Goal: Task Accomplishment & Management: Manage account settings

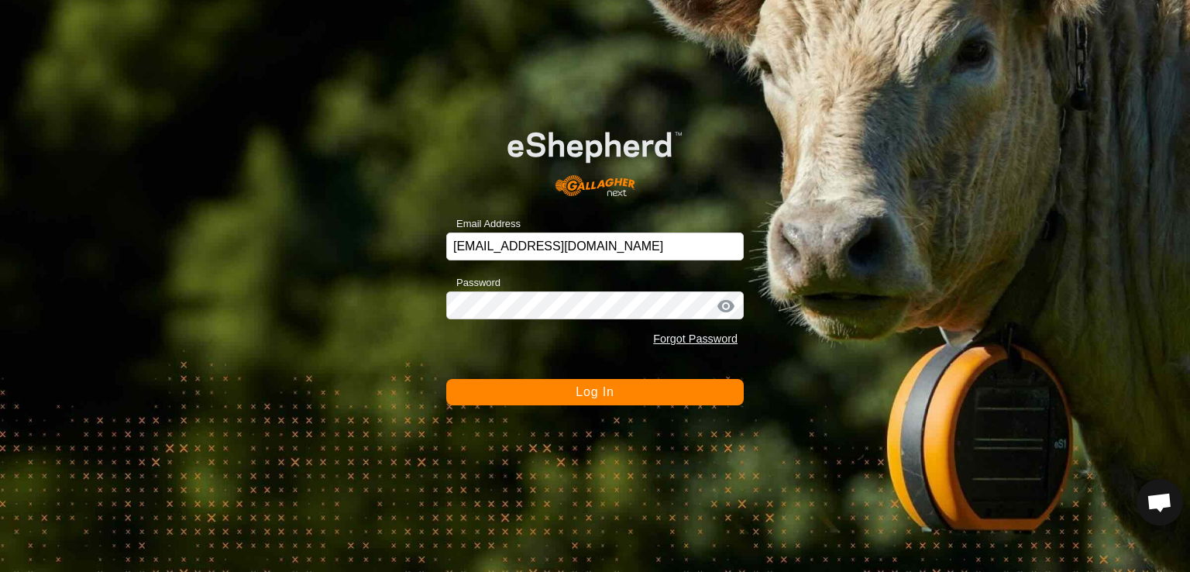
click at [572, 388] on button "Log In" at bounding box center [595, 392] width 298 height 26
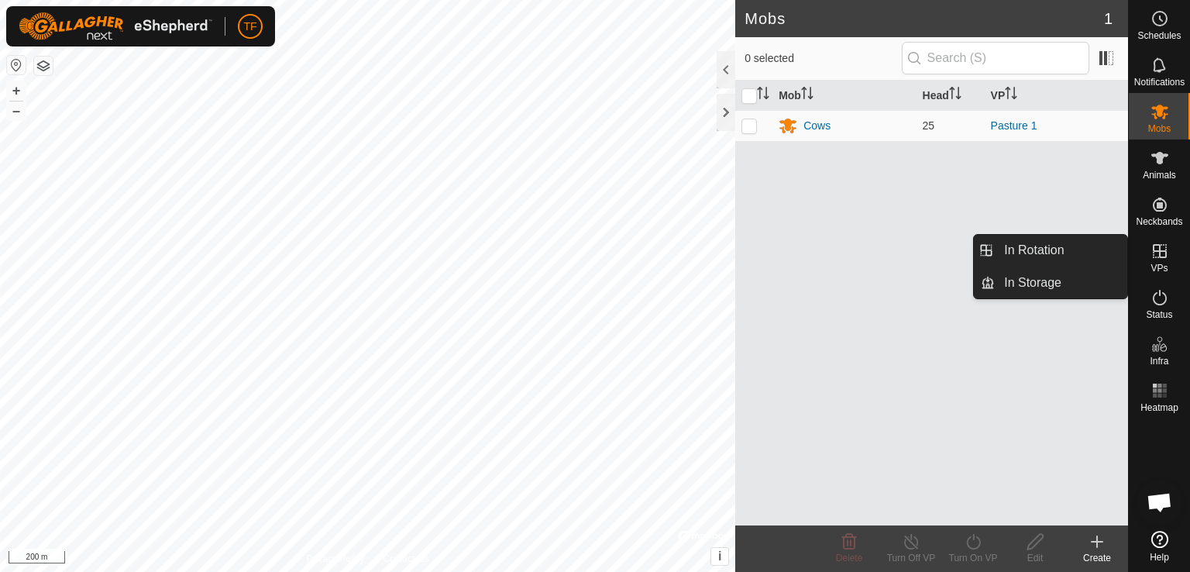
click at [1065, 255] on link "In Rotation" at bounding box center [1061, 250] width 132 height 31
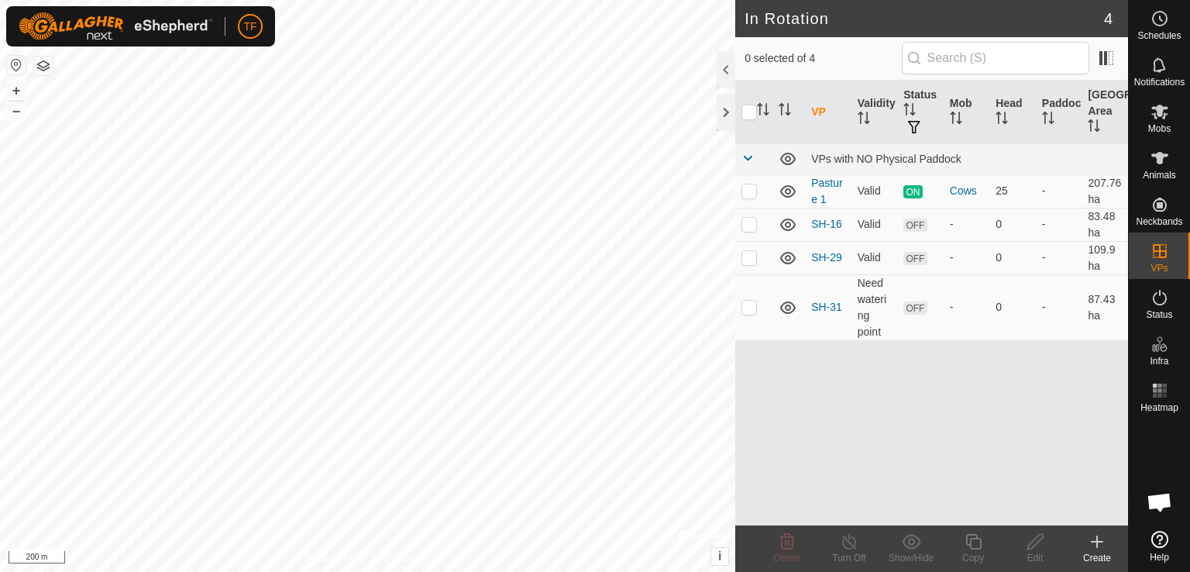
click at [1099, 543] on icon at bounding box center [1097, 541] width 19 height 19
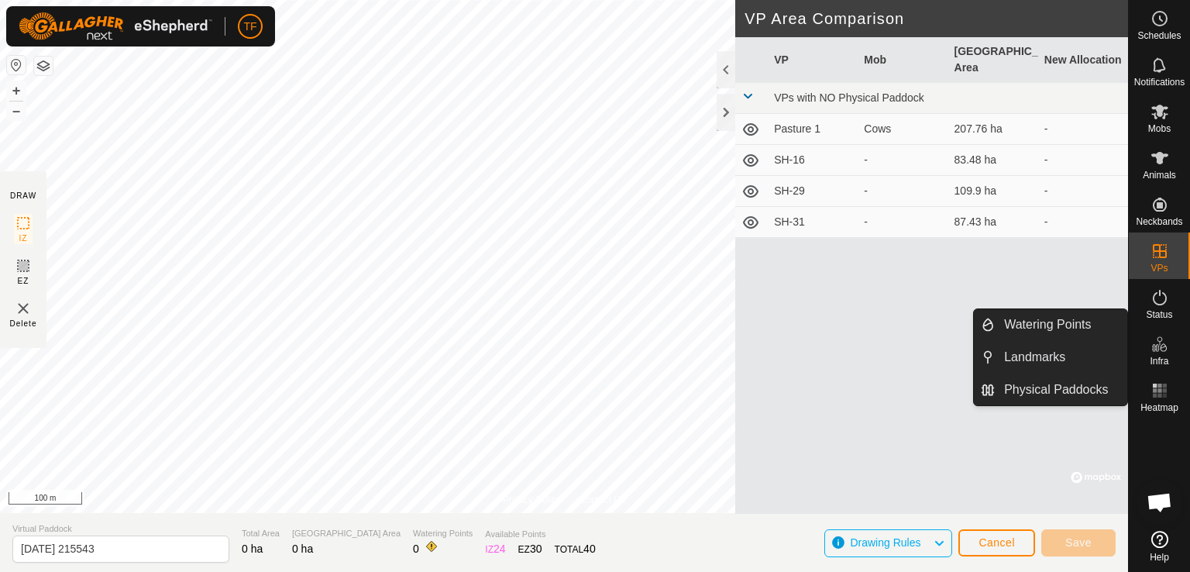
click at [1072, 329] on link "Watering Points" at bounding box center [1061, 324] width 132 height 31
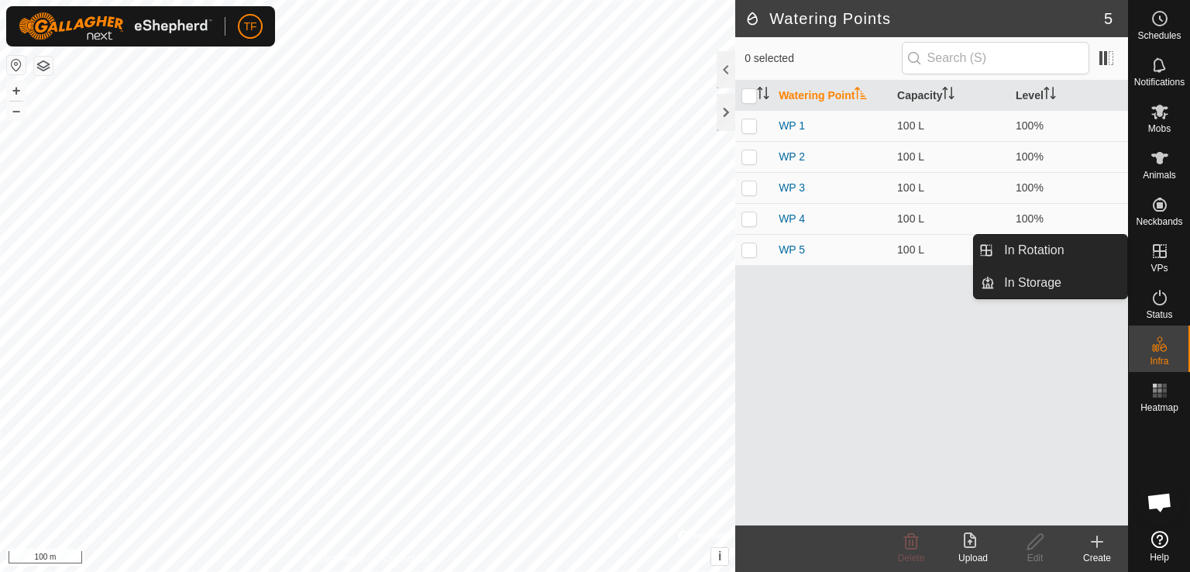
click at [1084, 246] on link "In Rotation" at bounding box center [1061, 250] width 132 height 31
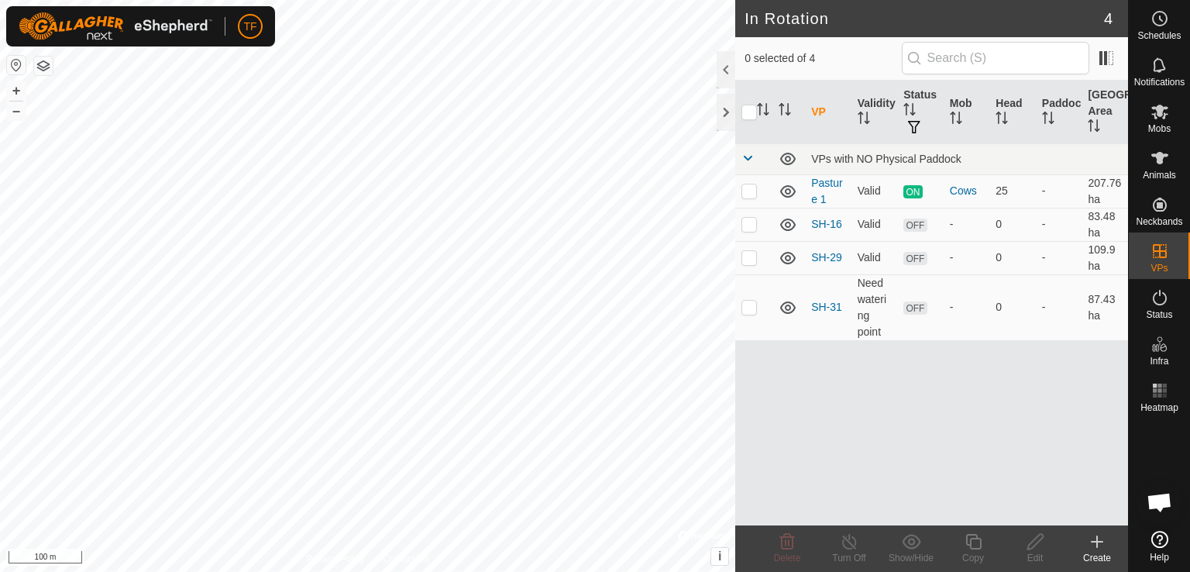
click at [1094, 552] on div "Create" at bounding box center [1097, 558] width 62 height 14
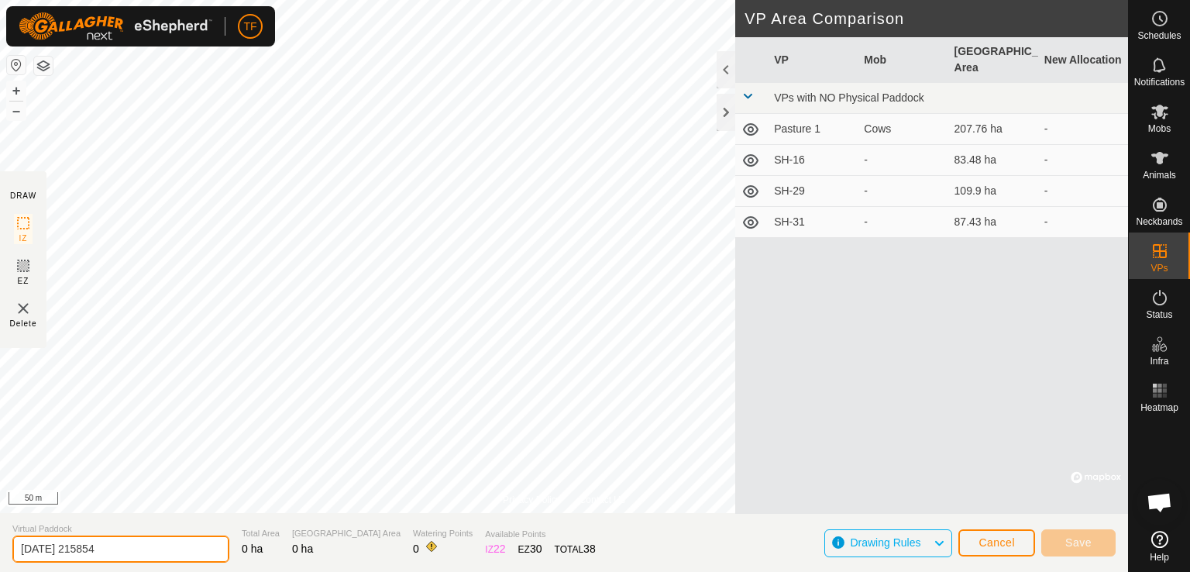
drag, startPoint x: 130, startPoint y: 550, endPoint x: 23, endPoint y: 537, distance: 107.7
click at [23, 537] on input "[DATE] 215854" at bounding box center [120, 548] width 217 height 27
type input "Training Paddock"
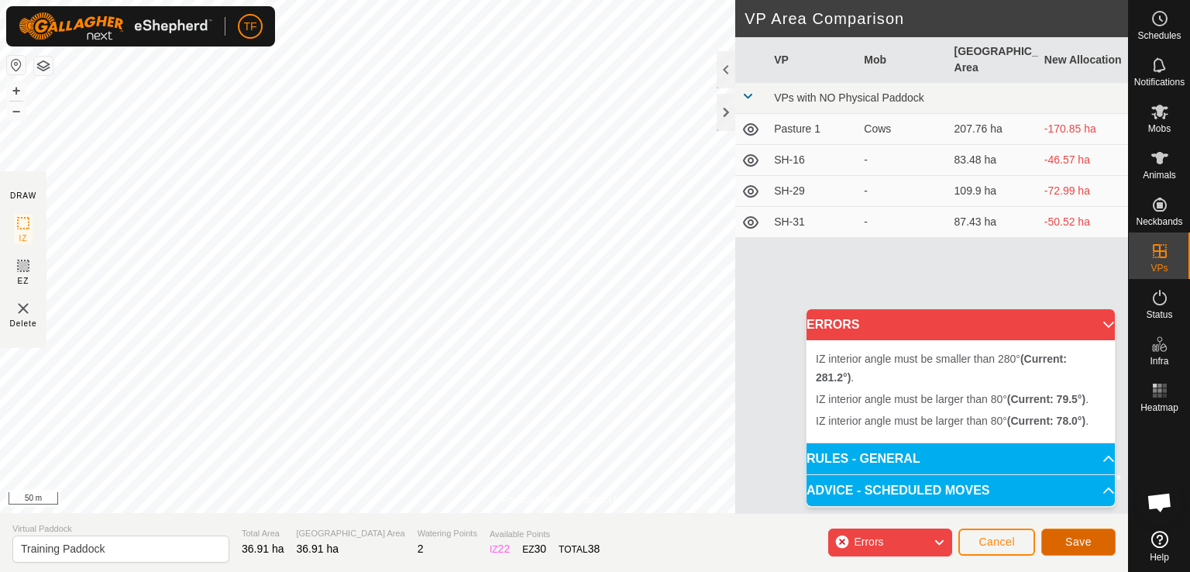
click at [1061, 545] on button "Save" at bounding box center [1078, 541] width 74 height 27
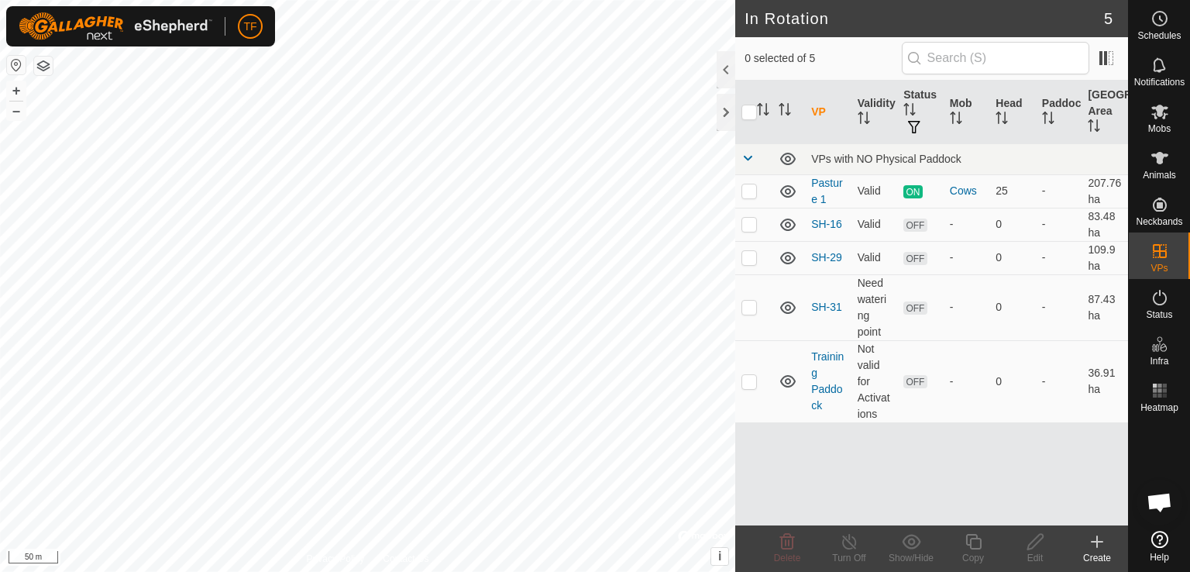
click at [817, 388] on link "Training Paddock" at bounding box center [827, 380] width 33 height 61
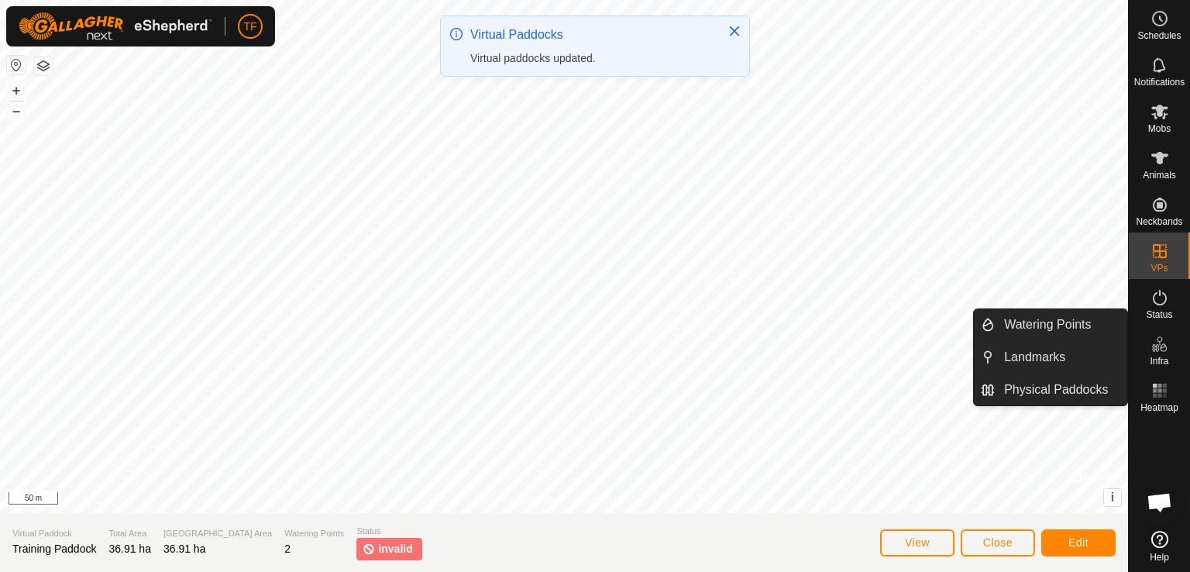
click at [1058, 325] on link "Watering Points" at bounding box center [1061, 324] width 132 height 31
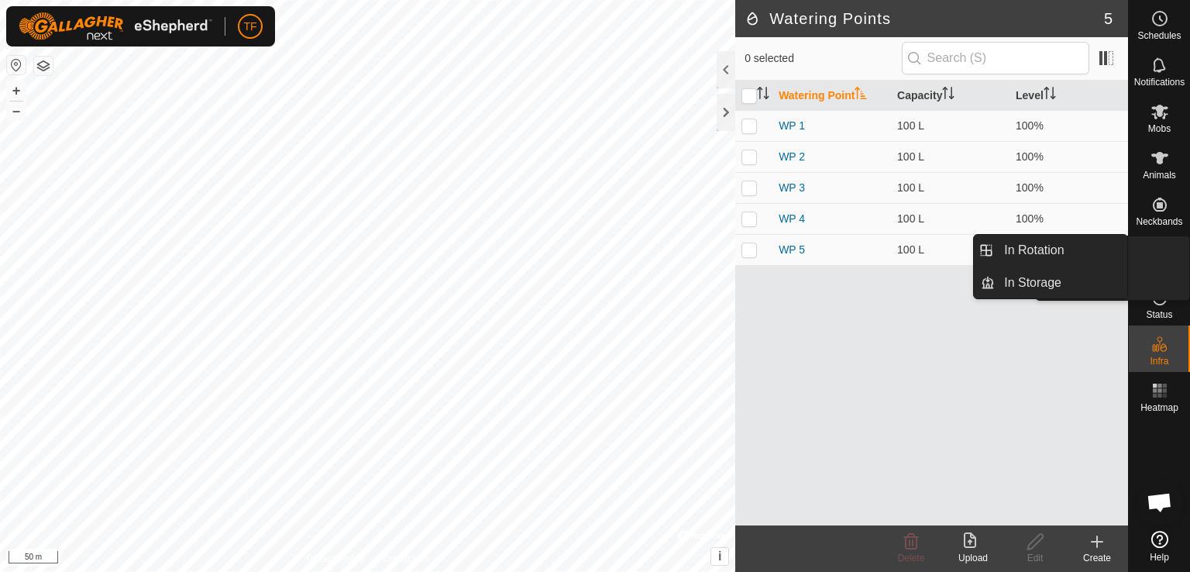
click at [1159, 249] on icon at bounding box center [1160, 251] width 14 height 14
click at [1085, 249] on link "In Rotation" at bounding box center [1061, 250] width 132 height 31
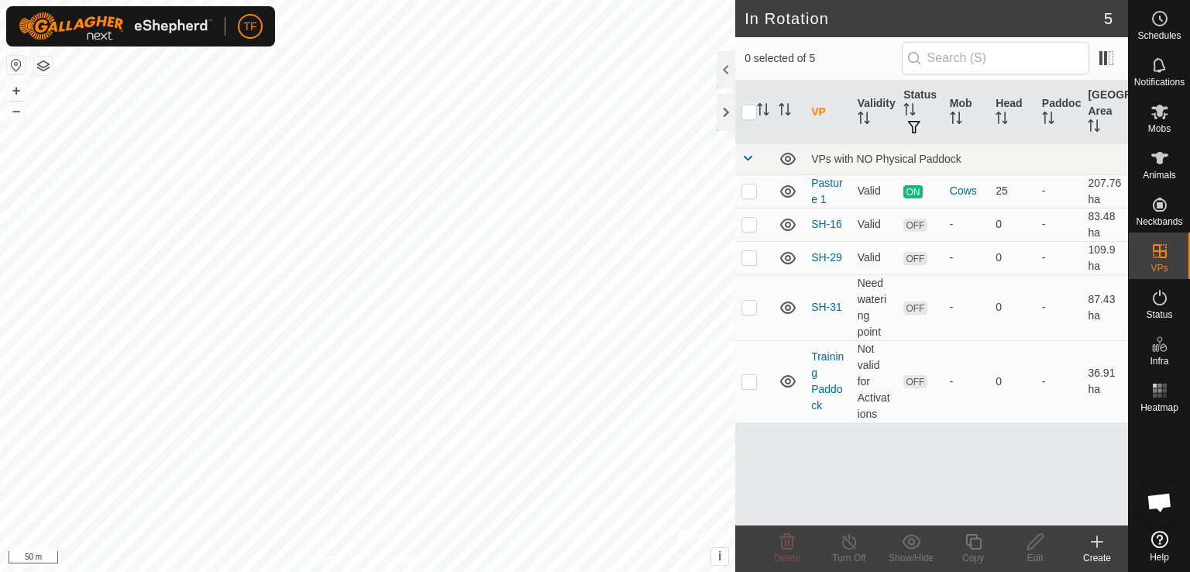
click at [863, 371] on td "Not valid for Activations" at bounding box center [875, 381] width 46 height 82
click at [826, 355] on link "Training Paddock" at bounding box center [827, 380] width 33 height 61
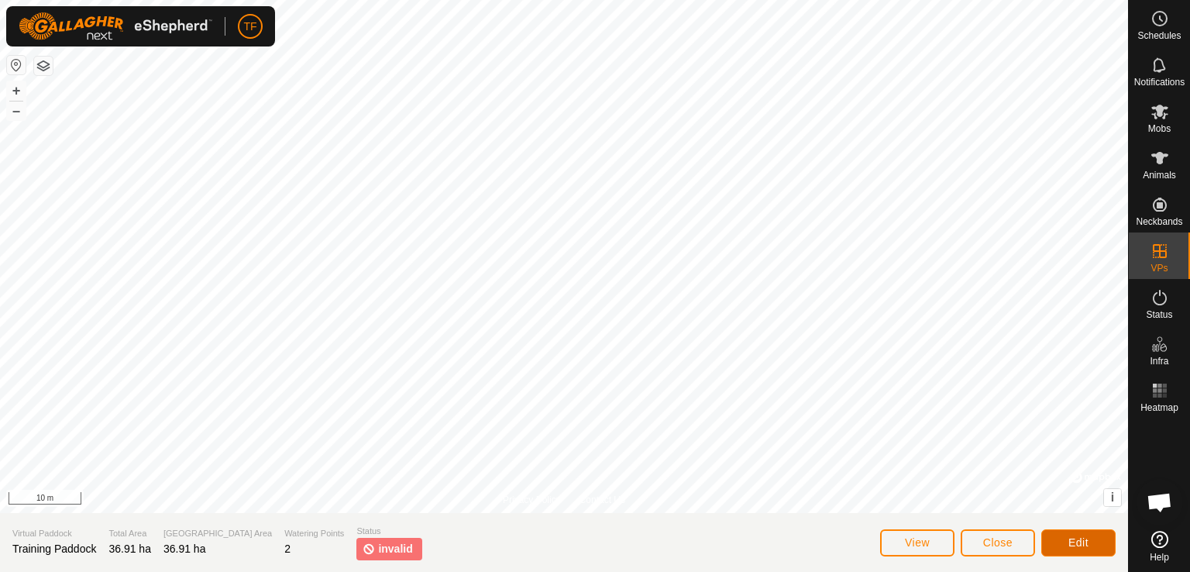
click at [1063, 529] on button "Edit" at bounding box center [1078, 542] width 74 height 27
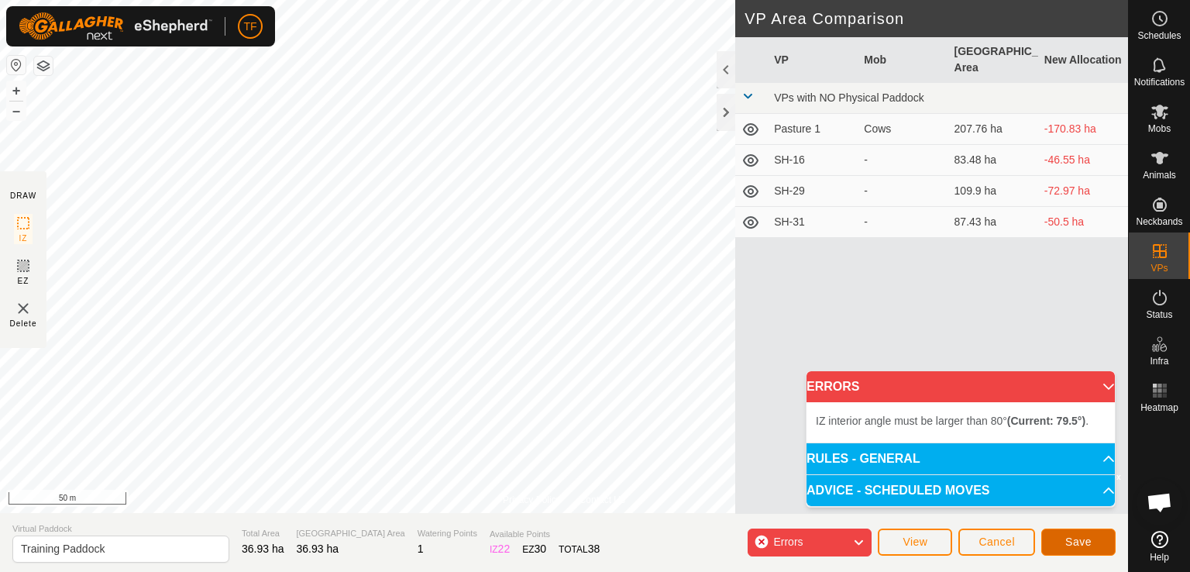
click at [1080, 540] on span "Save" at bounding box center [1078, 541] width 26 height 12
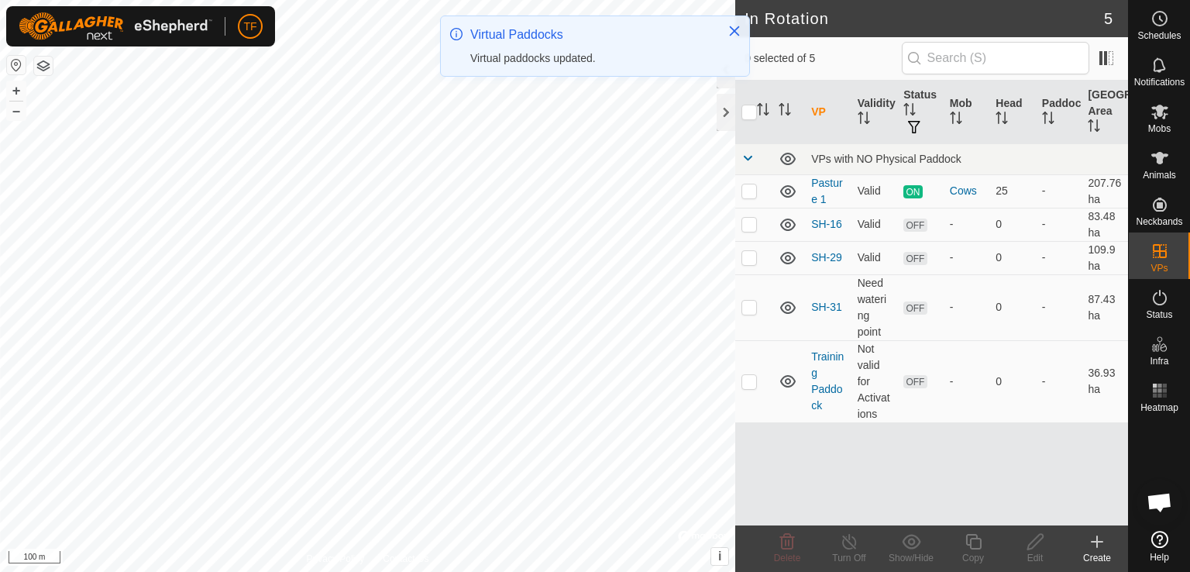
click at [862, 356] on td "Not valid for Activations" at bounding box center [875, 381] width 46 height 82
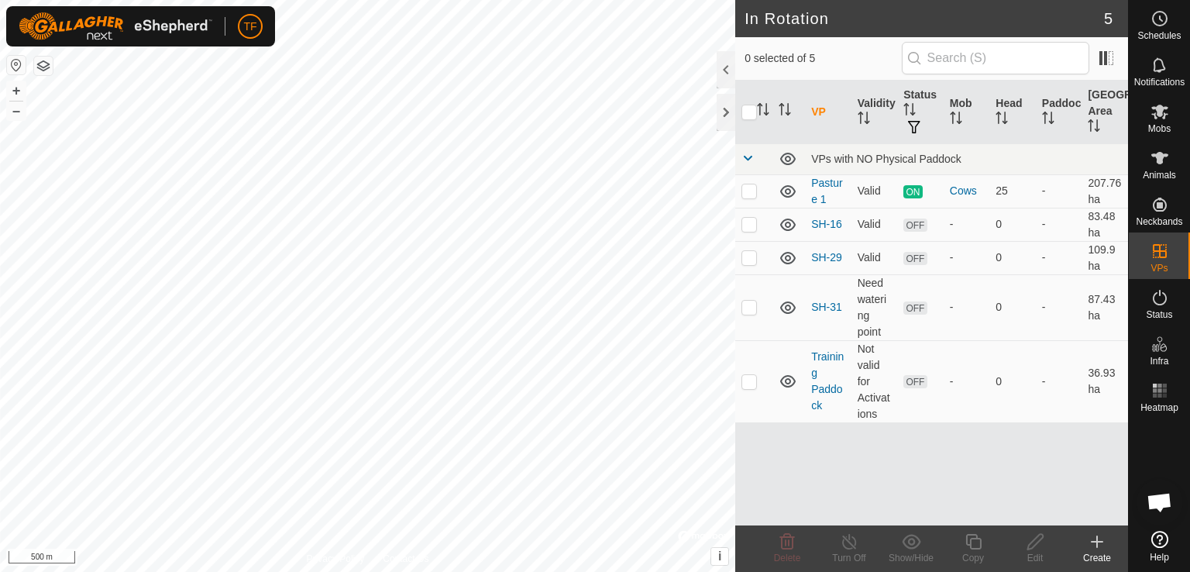
click at [820, 380] on td "Training Paddock" at bounding box center [828, 381] width 46 height 82
click at [816, 388] on link "Training Paddock" at bounding box center [827, 380] width 33 height 61
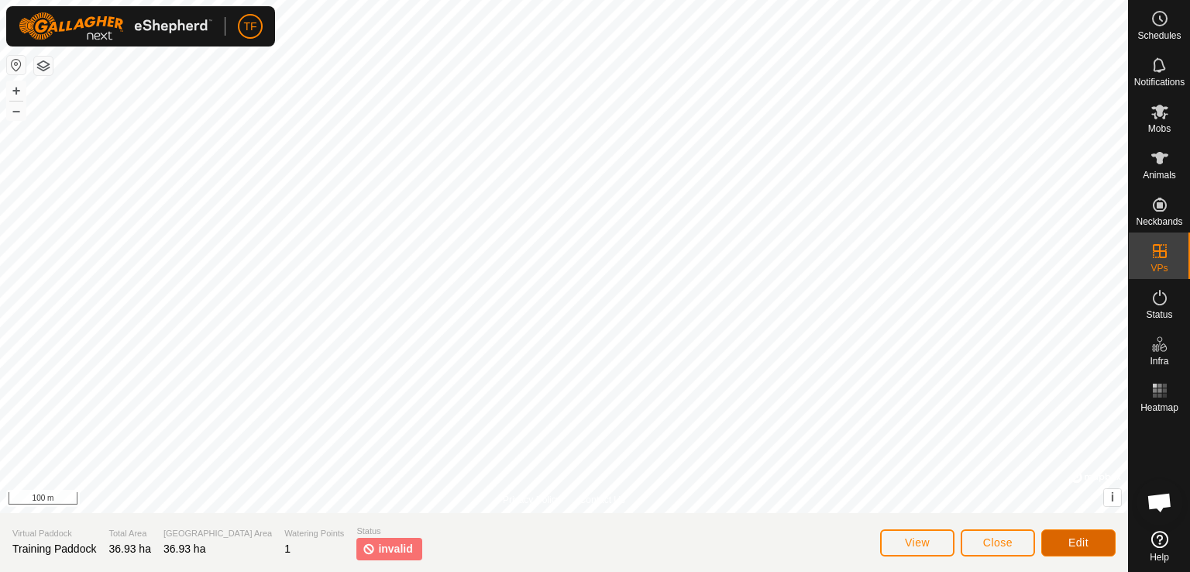
click at [1057, 534] on button "Edit" at bounding box center [1078, 542] width 74 height 27
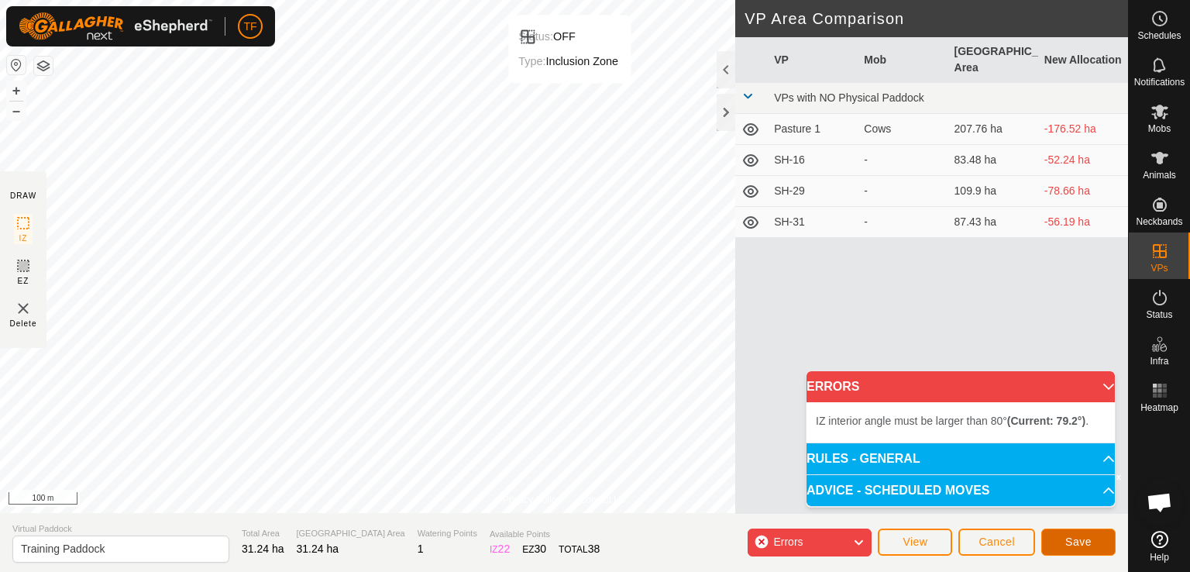
click at [1081, 539] on span "Save" at bounding box center [1078, 541] width 26 height 12
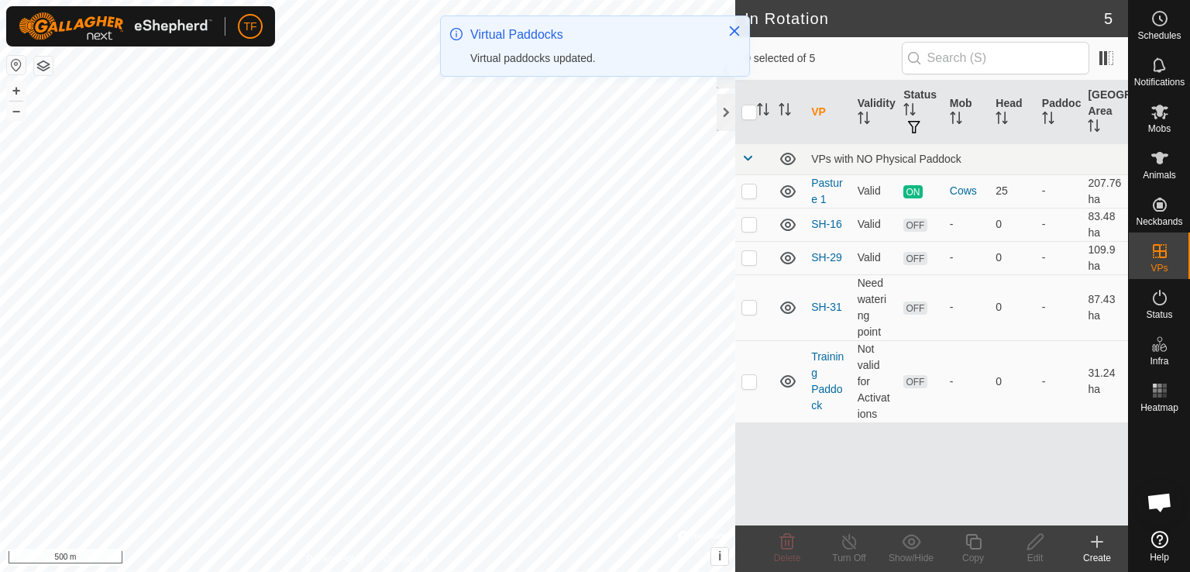
click at [819, 390] on link "Training Paddock" at bounding box center [827, 380] width 33 height 61
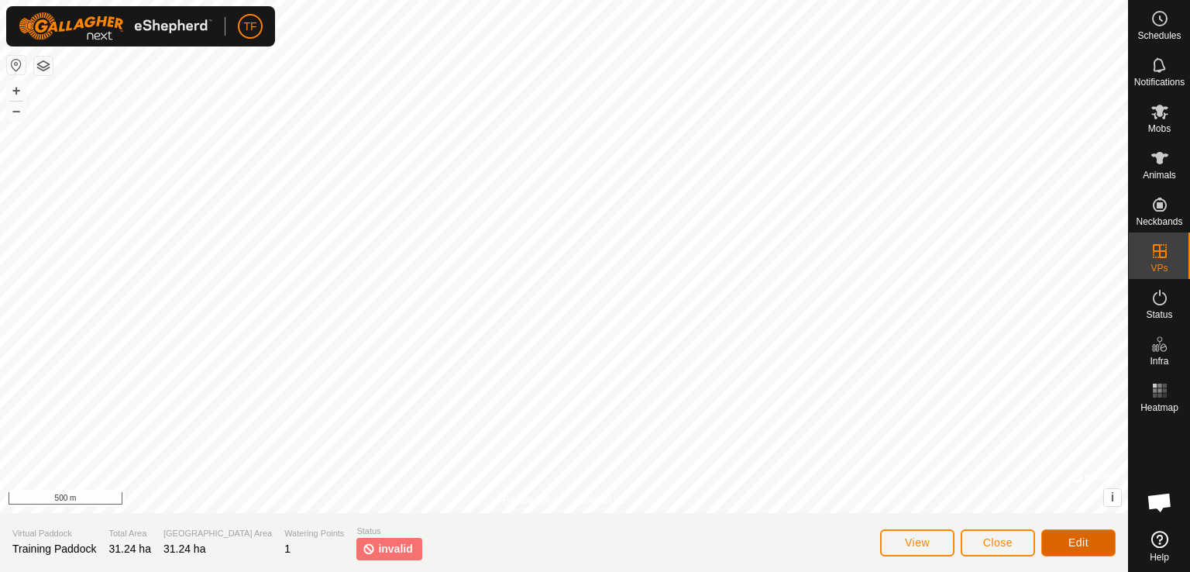
click at [1070, 545] on span "Edit" at bounding box center [1078, 542] width 20 height 12
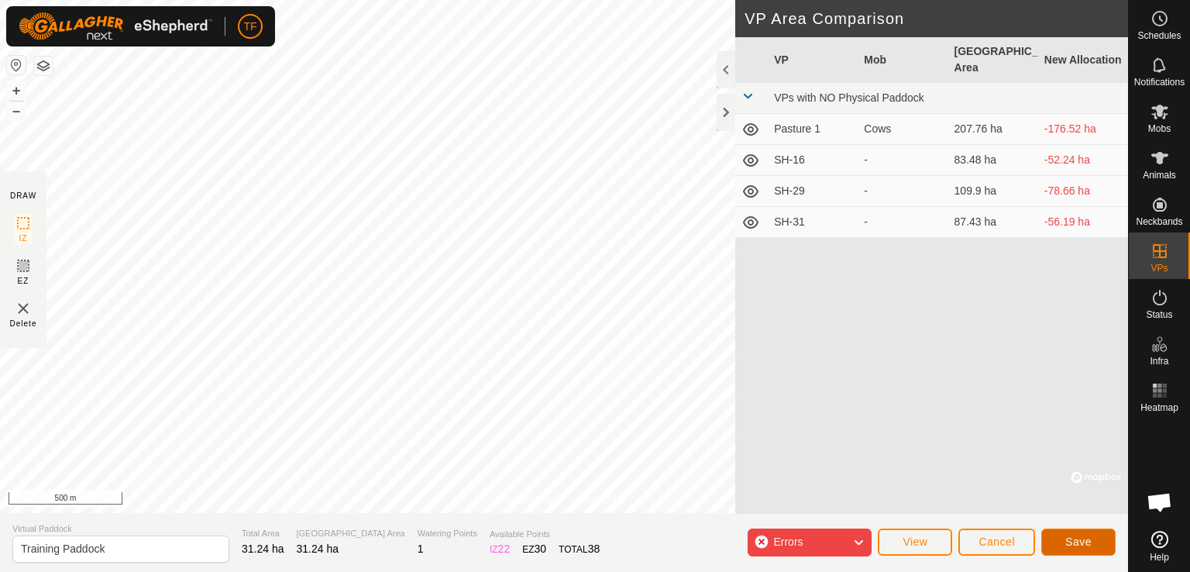
click at [1058, 536] on button "Save" at bounding box center [1078, 541] width 74 height 27
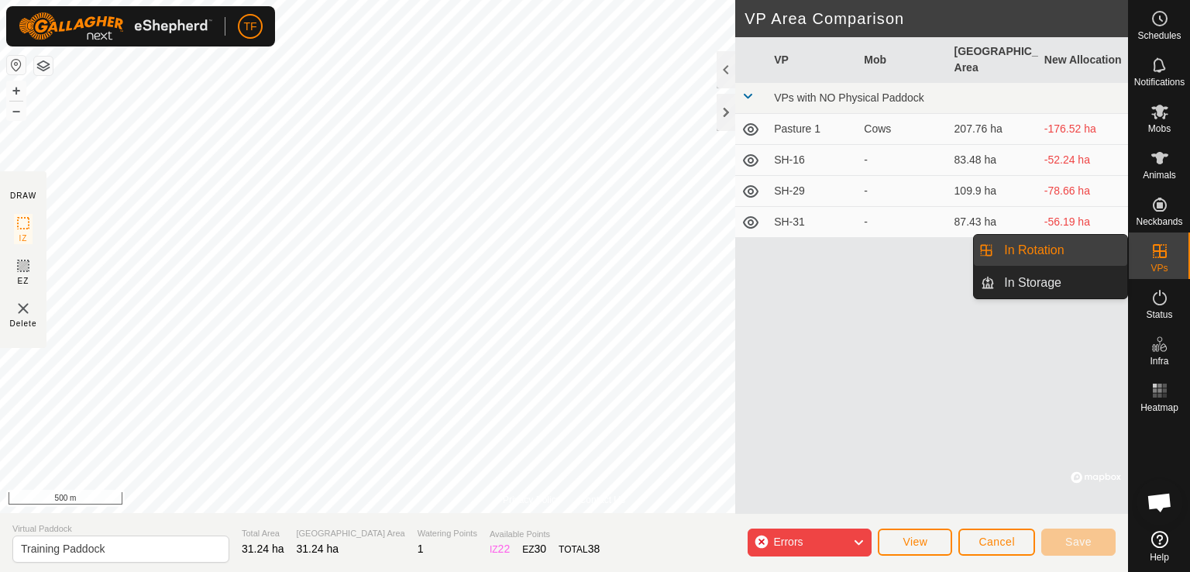
click at [1061, 254] on link "In Rotation" at bounding box center [1061, 250] width 132 height 31
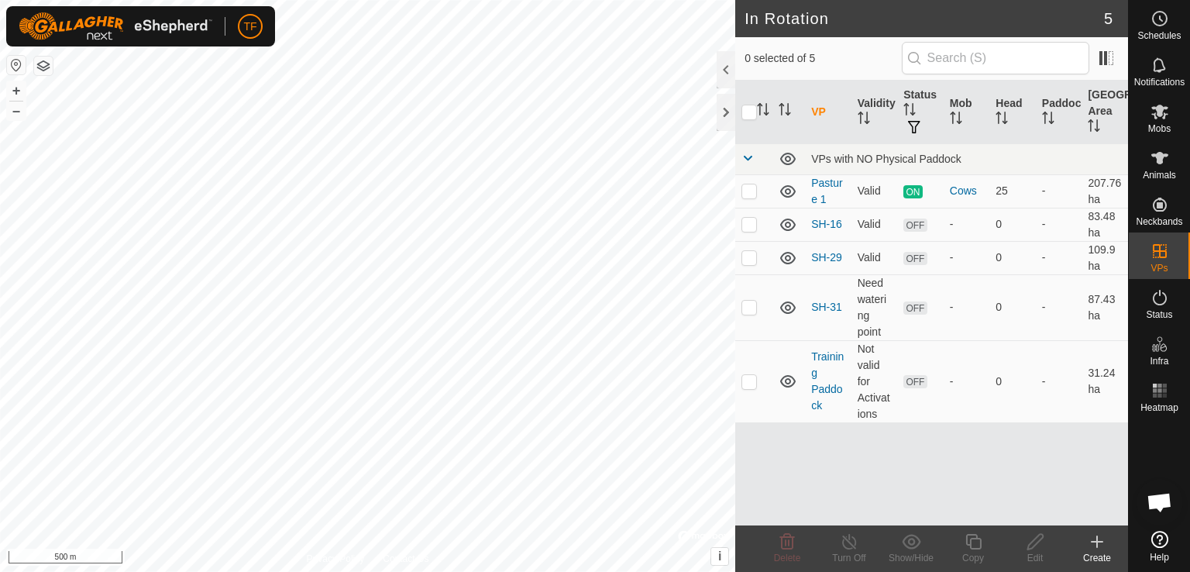
checkbox input "true"
click at [818, 387] on link "Training Paddock" at bounding box center [827, 380] width 33 height 61
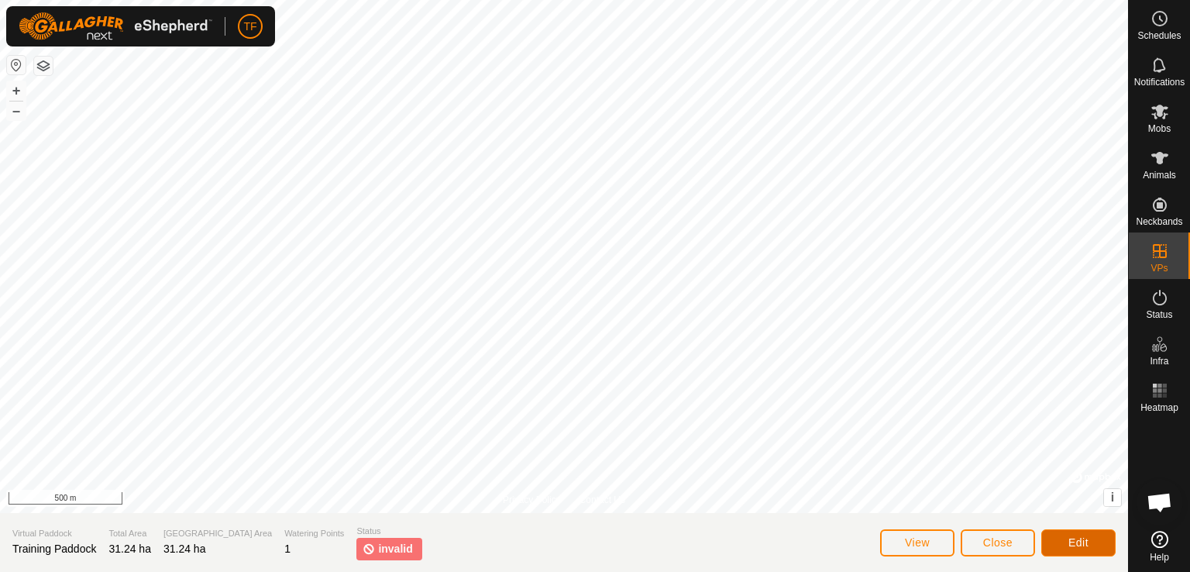
click at [1062, 531] on button "Edit" at bounding box center [1078, 542] width 74 height 27
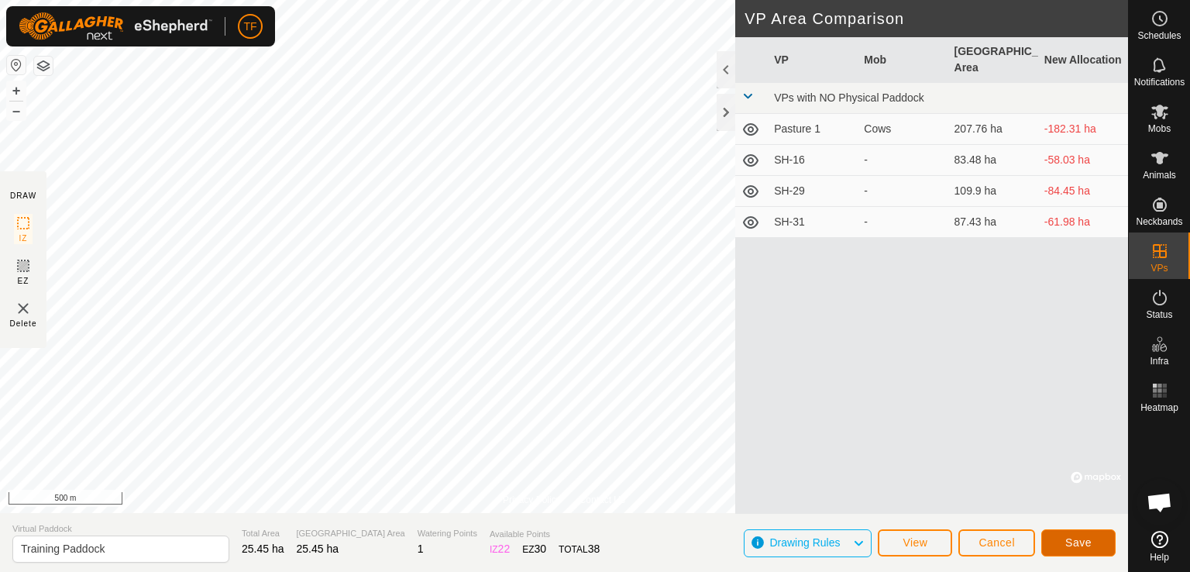
click at [1072, 537] on span "Save" at bounding box center [1078, 542] width 26 height 12
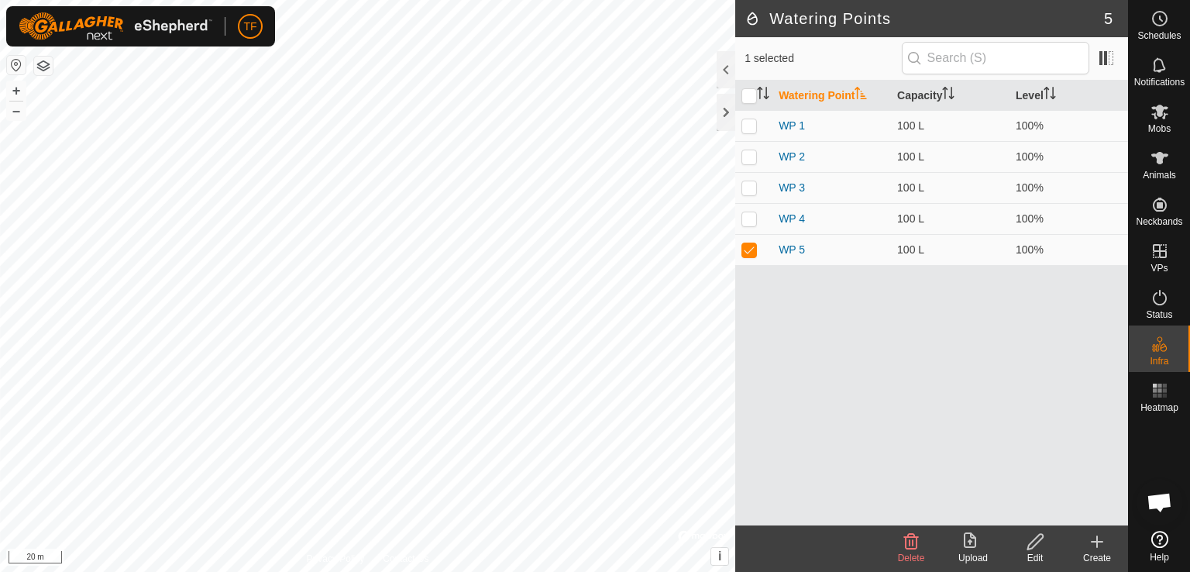
drag, startPoint x: 784, startPoint y: 252, endPoint x: 928, endPoint y: 504, distance: 290.1
click at [928, 504] on div "Watering Point Capacity Level WP 1 100 L 100% WP 2 100 L 100% WP 3 100 L 100% W…" at bounding box center [931, 303] width 393 height 445
click at [911, 545] on icon at bounding box center [911, 541] width 19 height 19
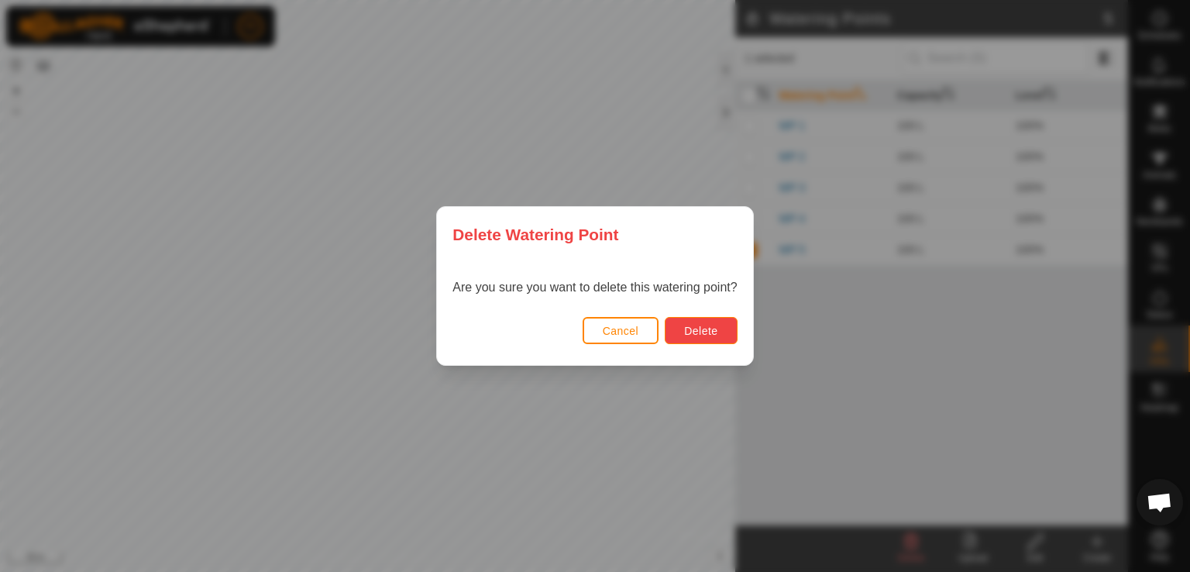
click at [701, 320] on button "Delete" at bounding box center [701, 330] width 72 height 27
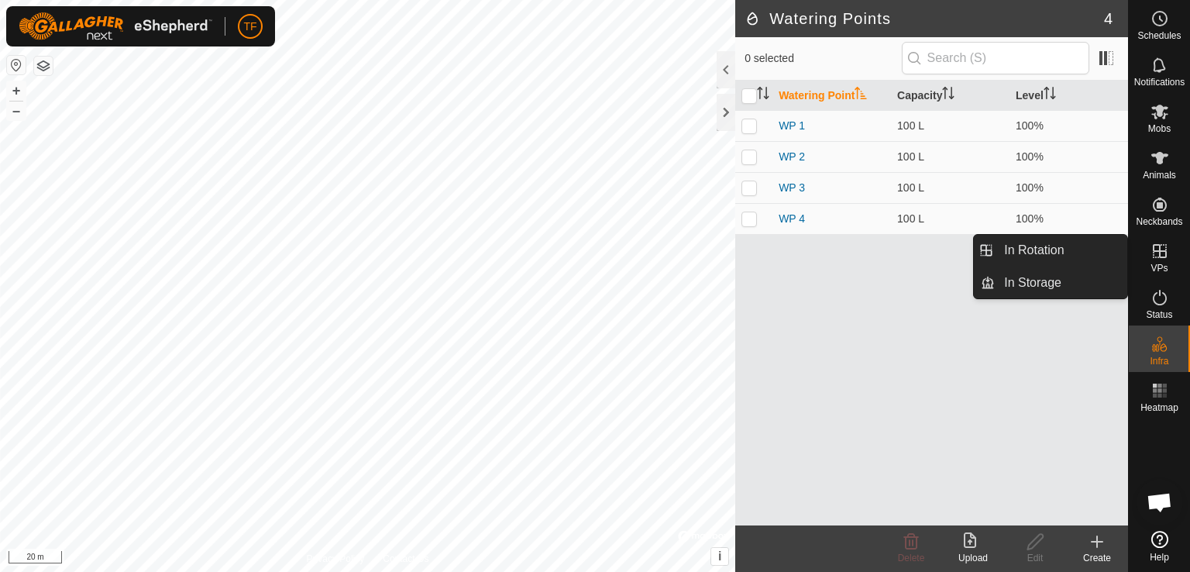
click at [1086, 253] on link "In Rotation" at bounding box center [1061, 250] width 132 height 31
